Goal: Task Accomplishment & Management: Complete application form

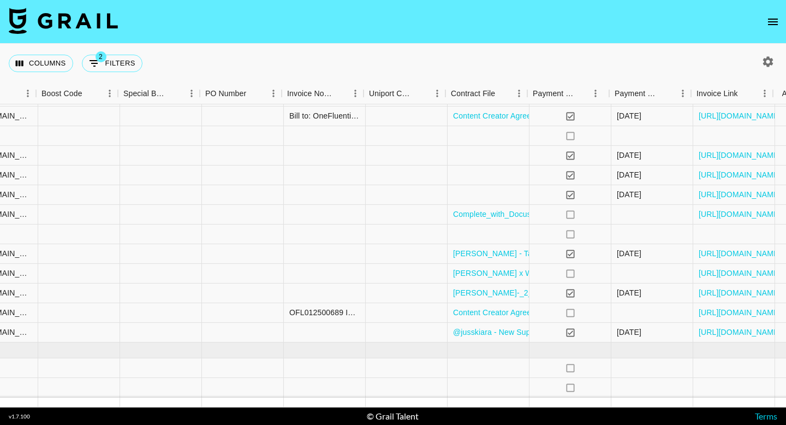
scroll to position [611, 1146]
click at [479, 136] on div at bounding box center [487, 136] width 82 height 20
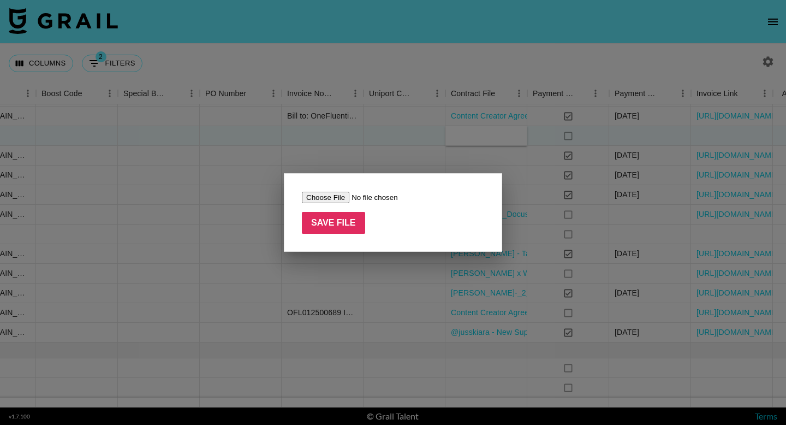
click at [335, 197] on input "file" at bounding box center [371, 197] width 138 height 11
type input "C:\fakepath\Content Creator Agreement with [PERSON_NAME] (Azzaro_Back to School…"
click at [345, 228] on input "Save File" at bounding box center [333, 223] width 63 height 22
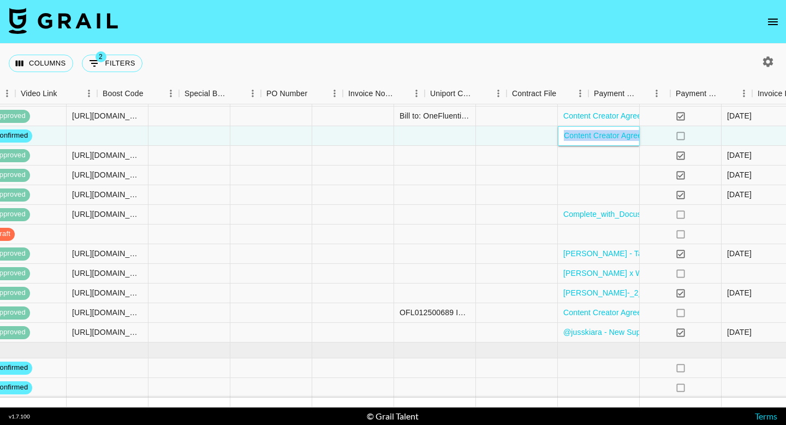
scroll to position [611, 941]
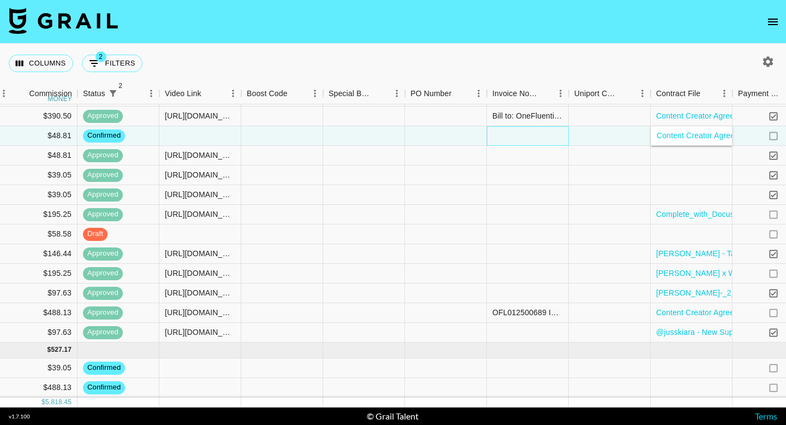
click at [518, 134] on div at bounding box center [528, 136] width 82 height 20
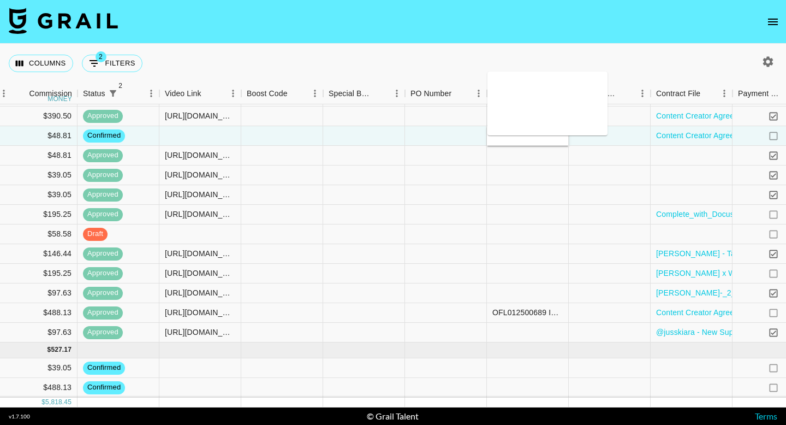
click at [514, 115] on textarea at bounding box center [547, 103] width 111 height 50
click at [426, 140] on div at bounding box center [446, 136] width 82 height 20
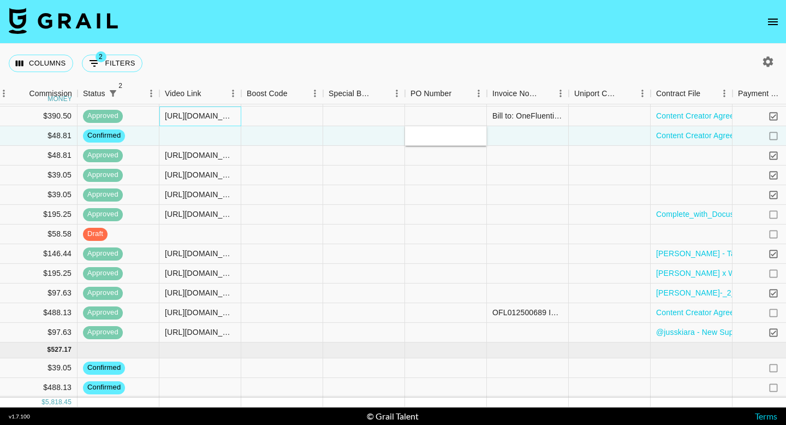
click at [227, 112] on div "[URL][DOMAIN_NAME]" at bounding box center [200, 115] width 70 height 11
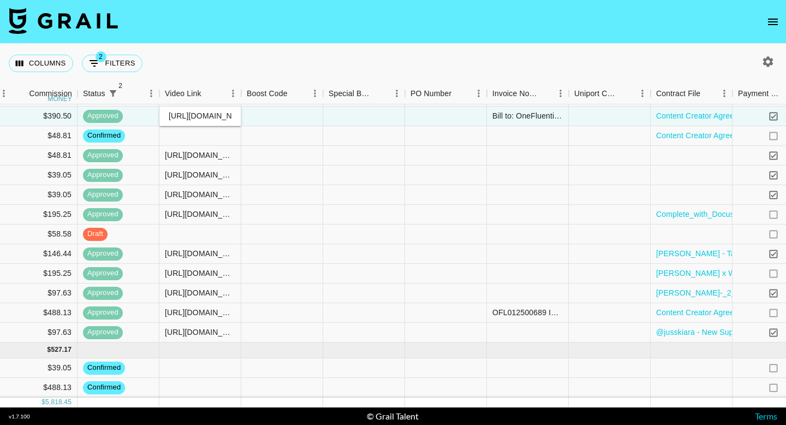
scroll to position [0, 183]
click at [227, 112] on input "[URL][DOMAIN_NAME]" at bounding box center [200, 115] width 80 height 9
click at [194, 137] on div at bounding box center [200, 136] width 82 height 20
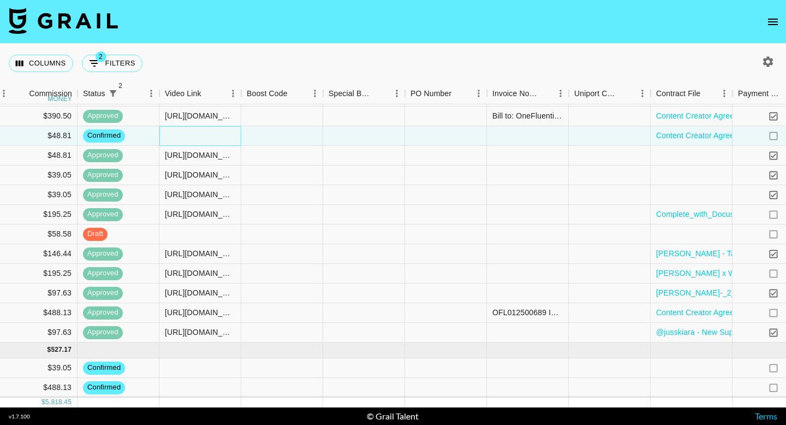
click at [194, 137] on div at bounding box center [200, 136] width 82 height 20
type input "[URL][DOMAIN_NAME]"
click at [304, 139] on div at bounding box center [282, 136] width 82 height 20
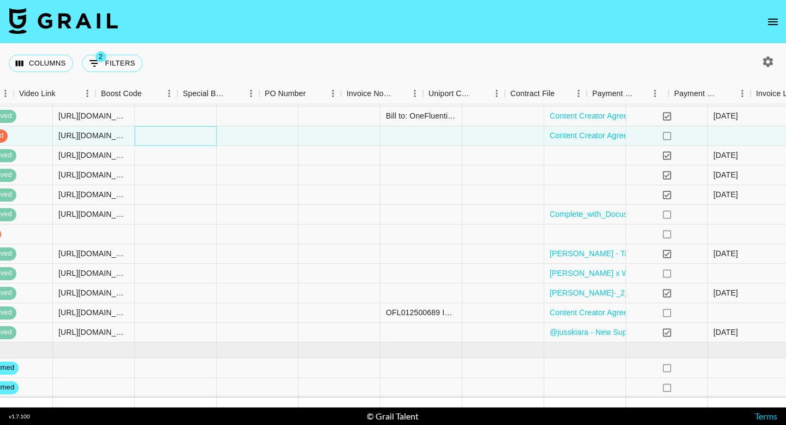
scroll to position [611, 1177]
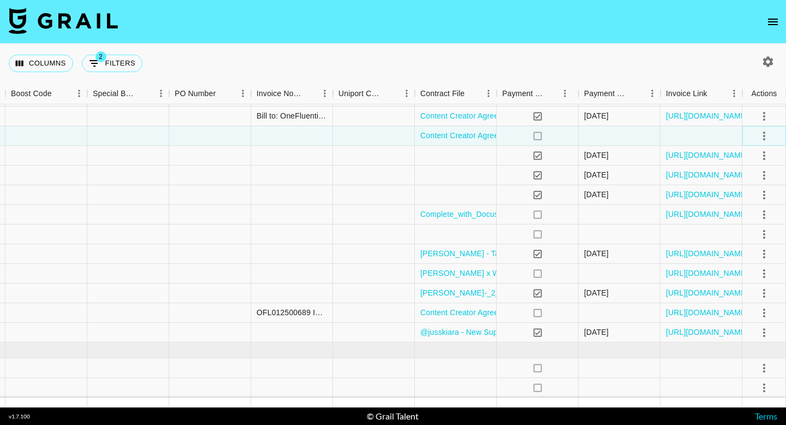
click at [764, 135] on icon "select merge strategy" at bounding box center [764, 136] width 2 height 9
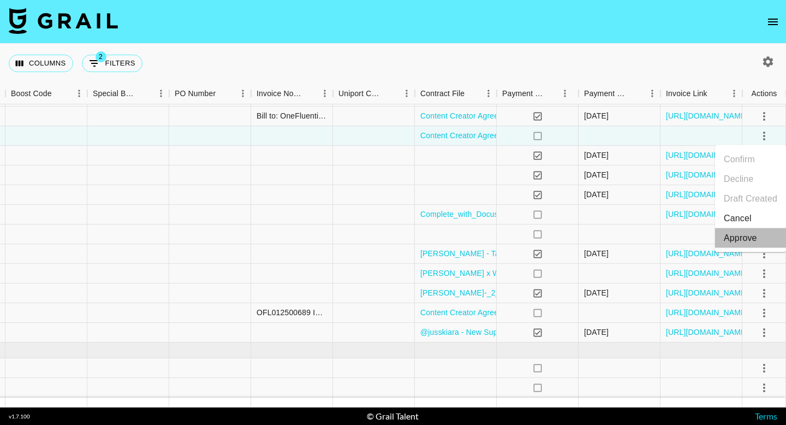
click at [746, 242] on div "Approve" at bounding box center [740, 237] width 33 height 13
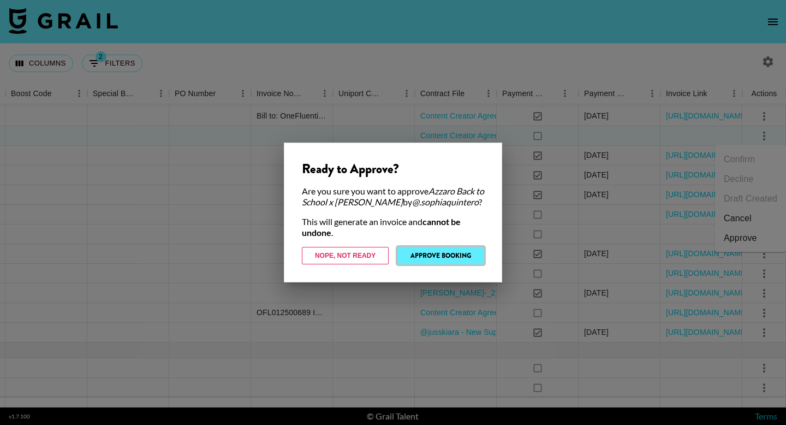
click at [425, 254] on button "Approve Booking" at bounding box center [440, 255] width 87 height 17
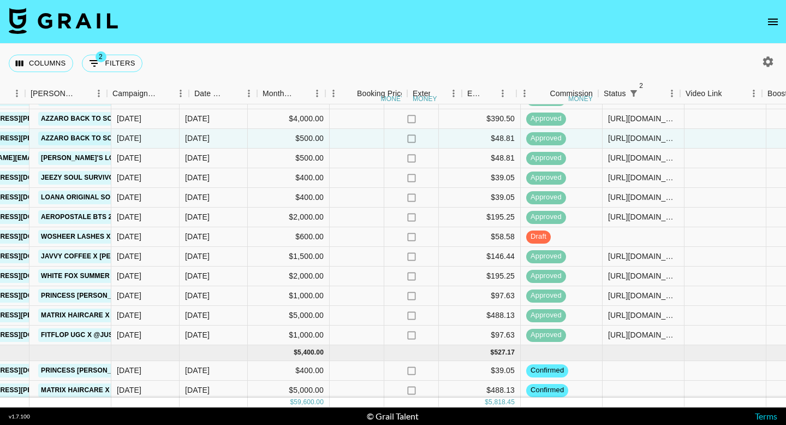
scroll to position [609, 411]
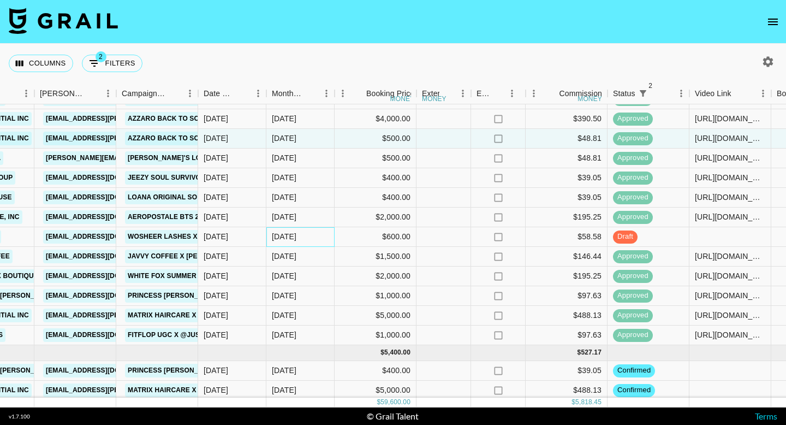
click at [283, 236] on div "[DATE]" at bounding box center [284, 236] width 25 height 11
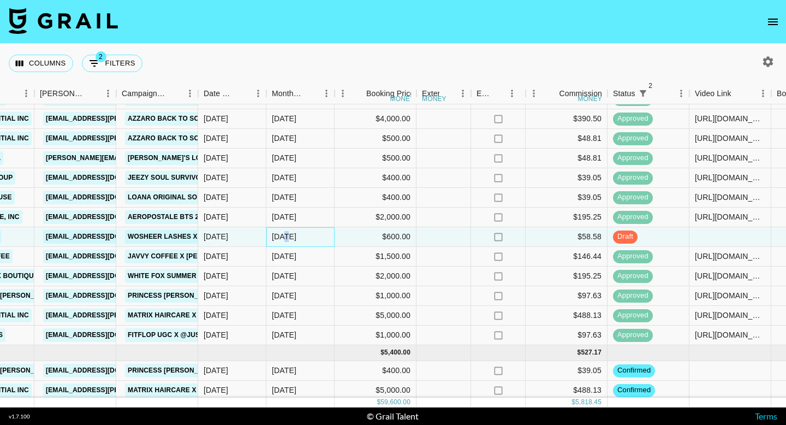
click at [283, 236] on div "[DATE]" at bounding box center [284, 236] width 25 height 11
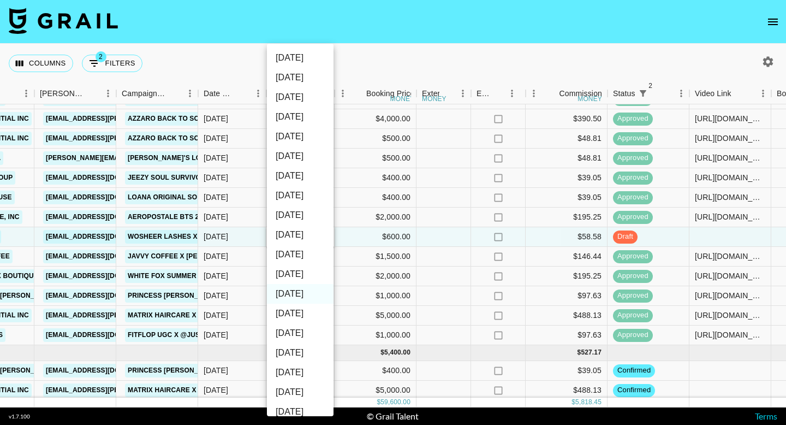
click at [293, 272] on li "[DATE]" at bounding box center [300, 274] width 67 height 20
type input "[DATE]"
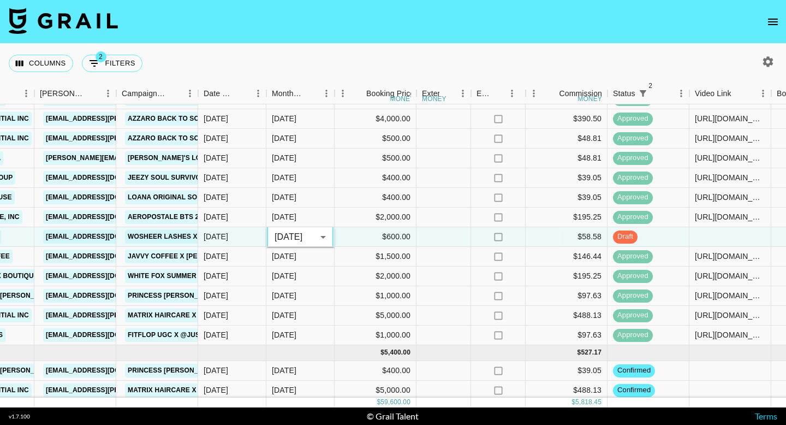
click at [360, 56] on div "Columns 2 Filters + Booking" at bounding box center [393, 63] width 786 height 39
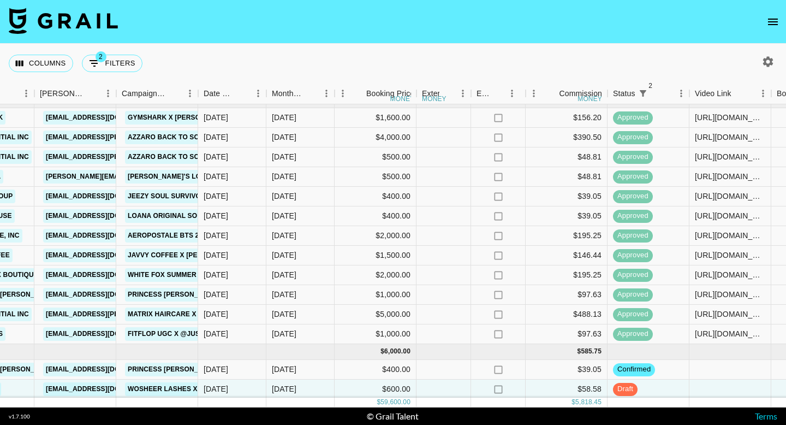
scroll to position [591, 411]
